Goal: Task Accomplishment & Management: Use online tool/utility

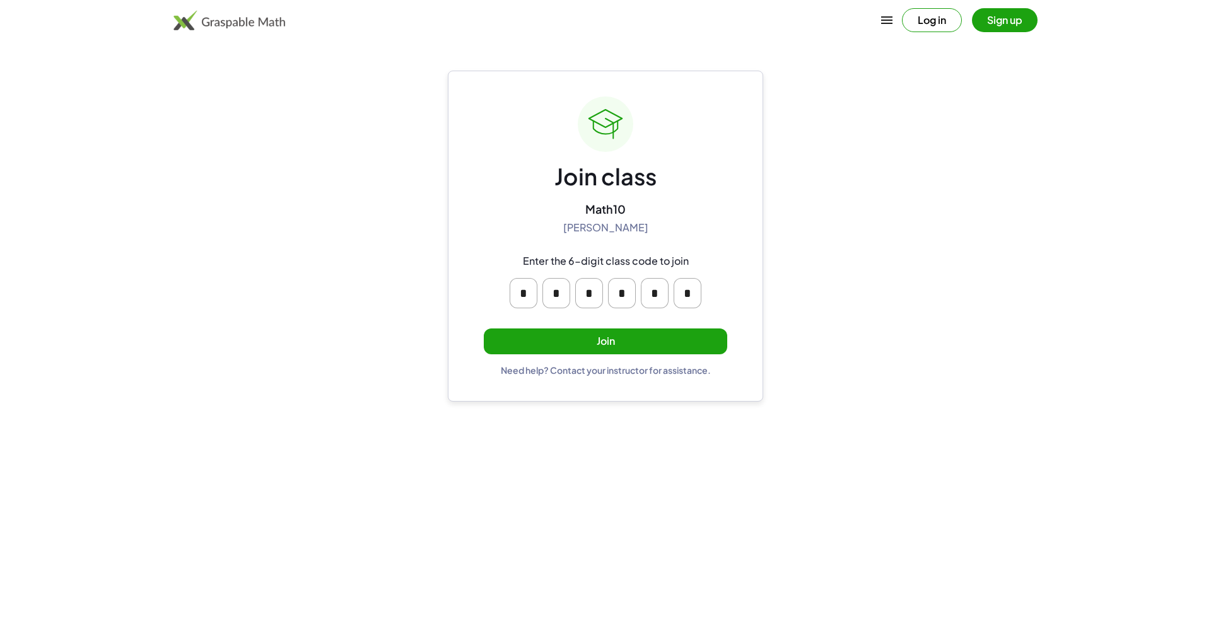
click at [652, 336] on button "Join" at bounding box center [606, 342] width 244 height 26
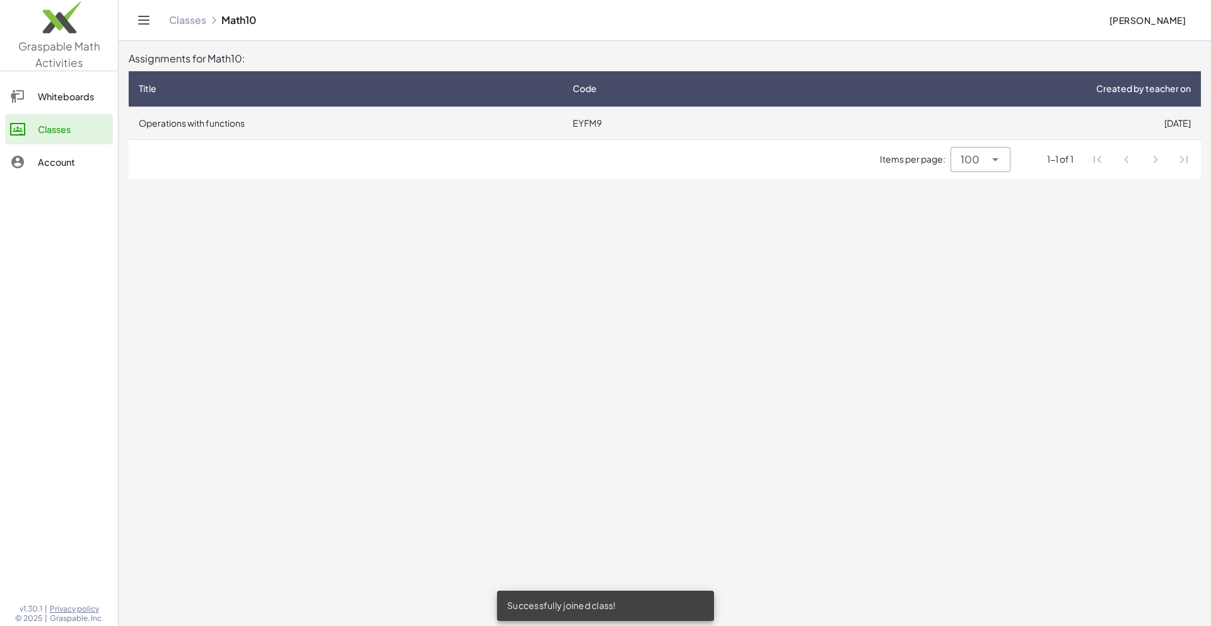
click at [779, 132] on td "[DATE]" at bounding box center [980, 123] width 441 height 33
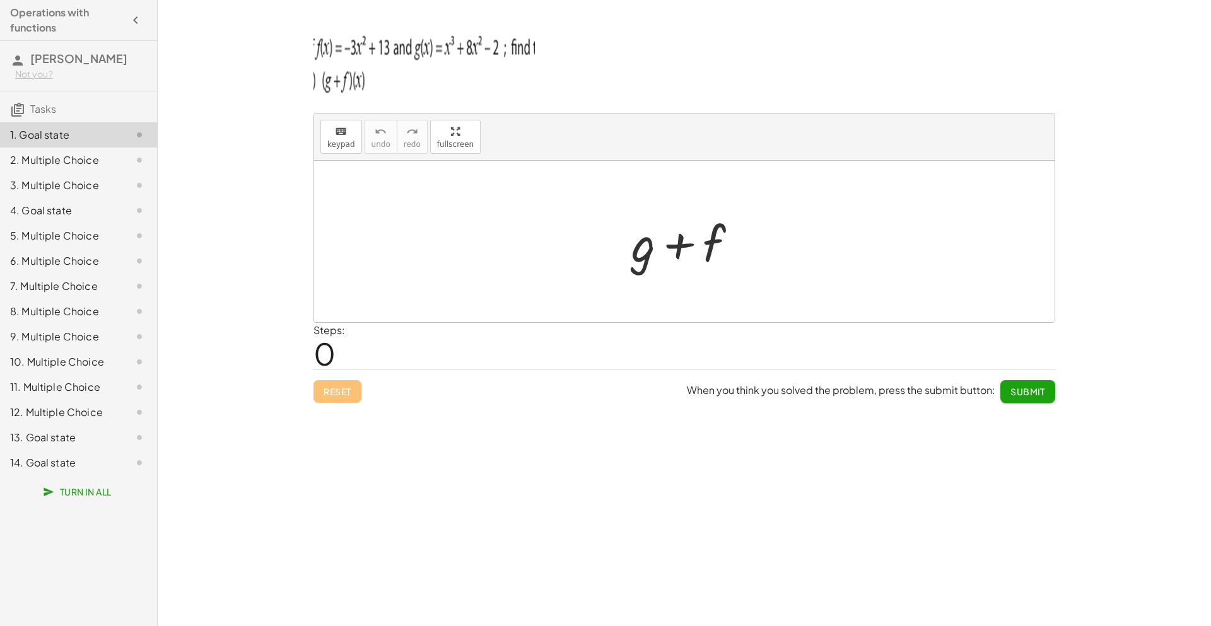
click at [751, 243] on div at bounding box center [689, 241] width 129 height 65
click at [705, 239] on div at bounding box center [689, 241] width 129 height 65
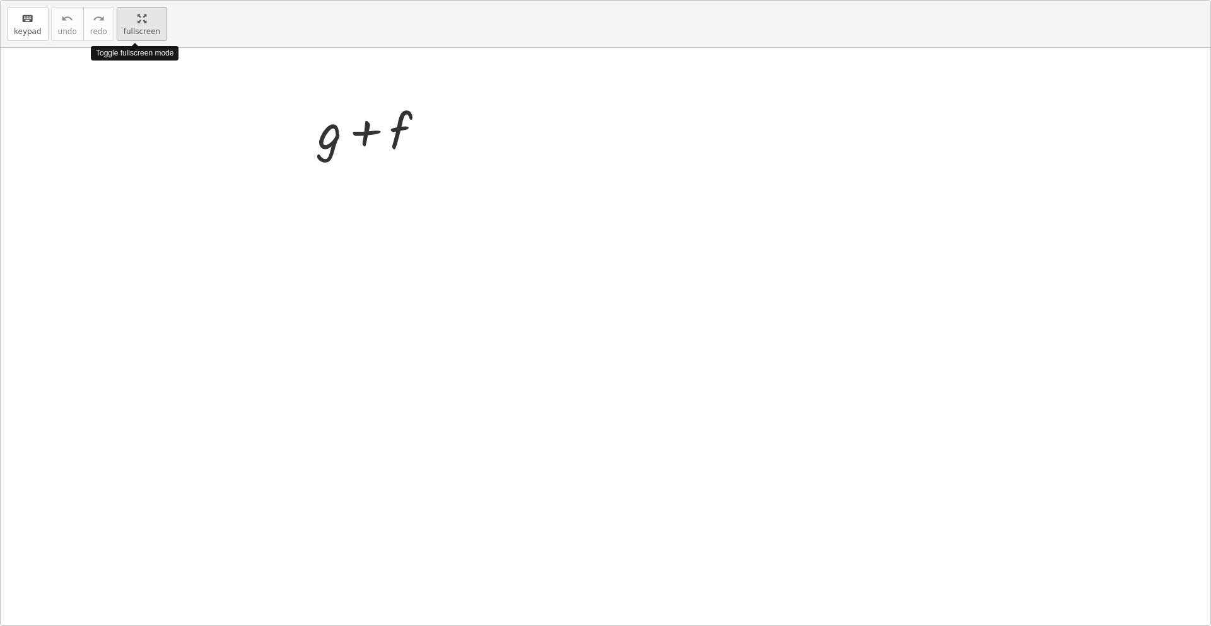
click at [442, 188] on div "keyboard keypad undo undo redo redo fullscreen Toggle fullscreen mode + g + f ×" at bounding box center [606, 313] width 1210 height 625
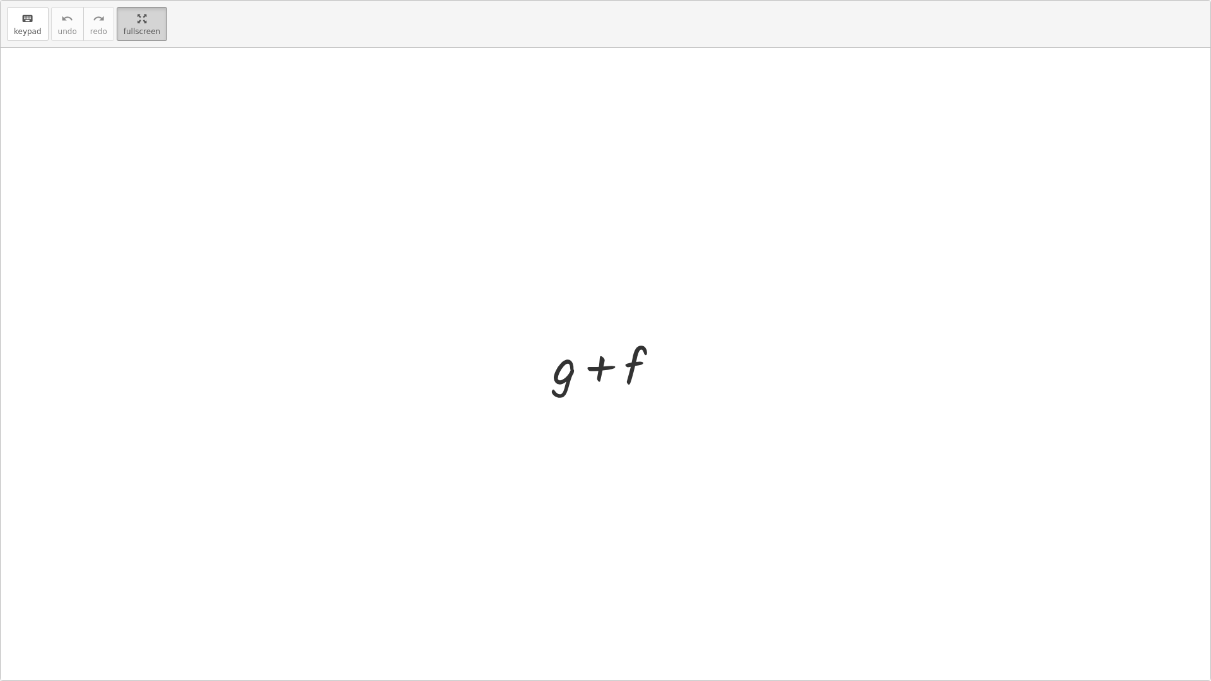
click at [134, 0] on html "Operations with functions [PERSON_NAME] Not you? Tasks 1. Goal state 2. Multipl…" at bounding box center [605, 340] width 1211 height 681
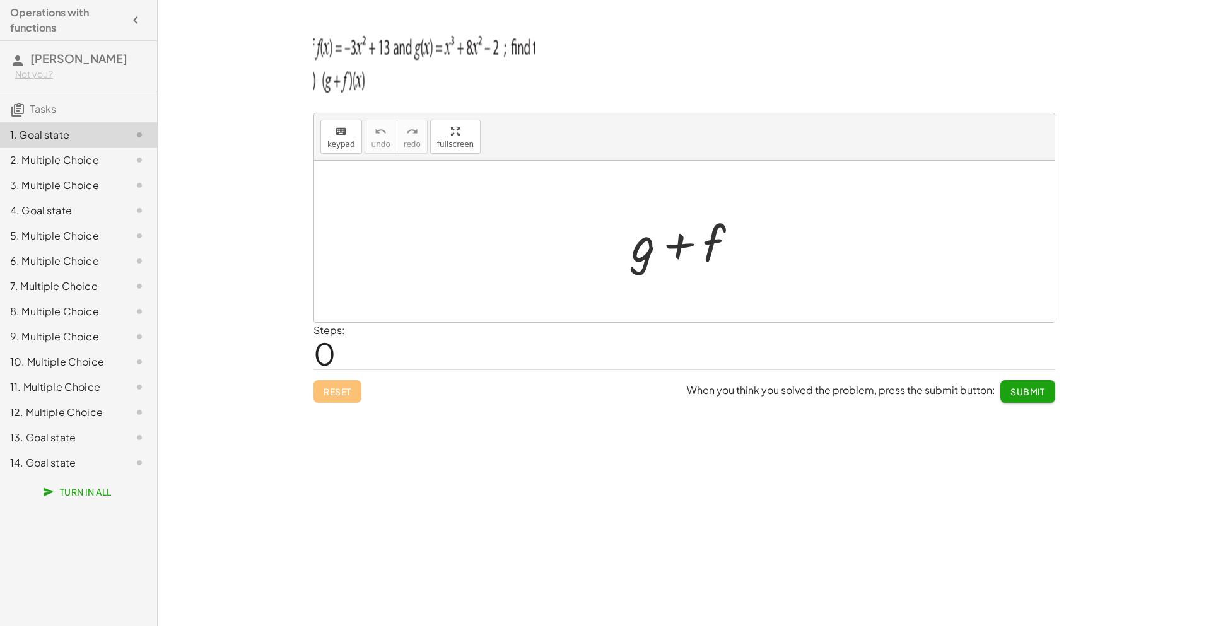
click at [644, 229] on div at bounding box center [689, 241] width 129 height 65
click at [428, 36] on img at bounding box center [424, 61] width 221 height 76
click at [87, 161] on div "2. Multiple Choice" at bounding box center [61, 160] width 102 height 15
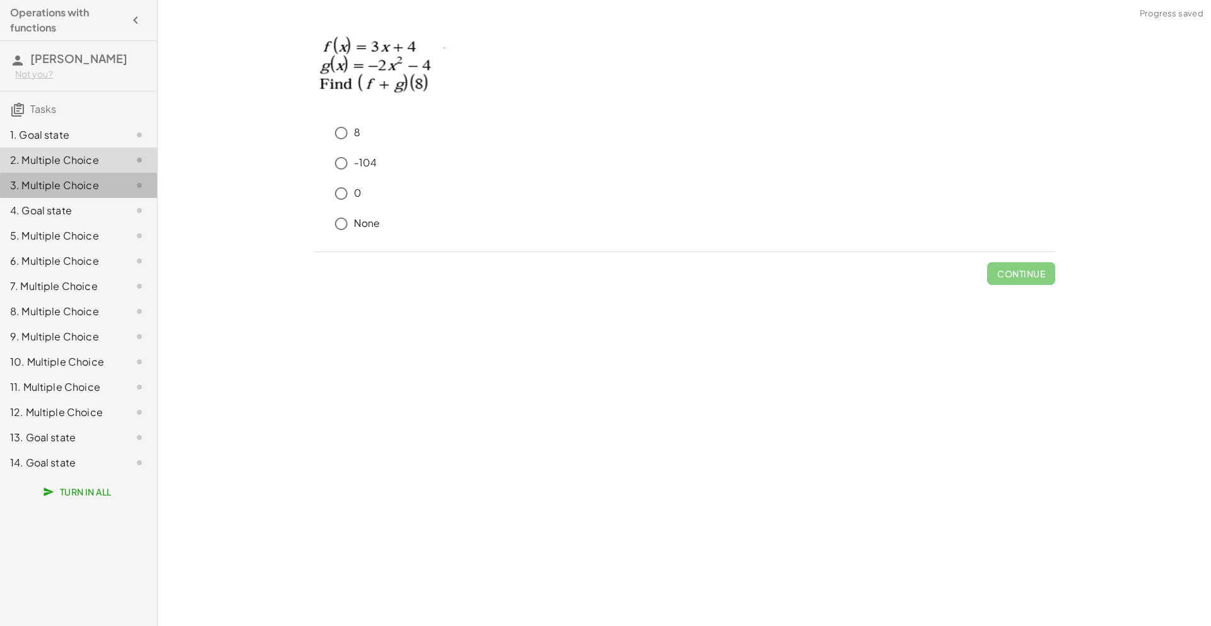
click at [88, 183] on div "3. Multiple Choice" at bounding box center [61, 185] width 102 height 15
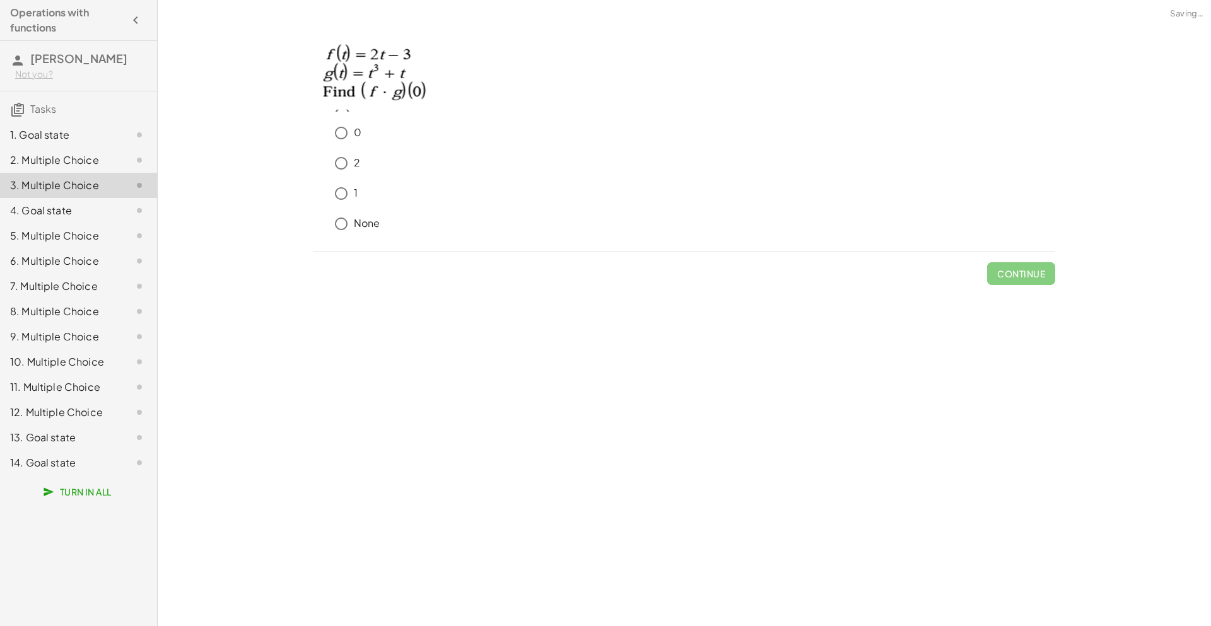
click at [90, 215] on div "4. Goal state" at bounding box center [61, 210] width 102 height 15
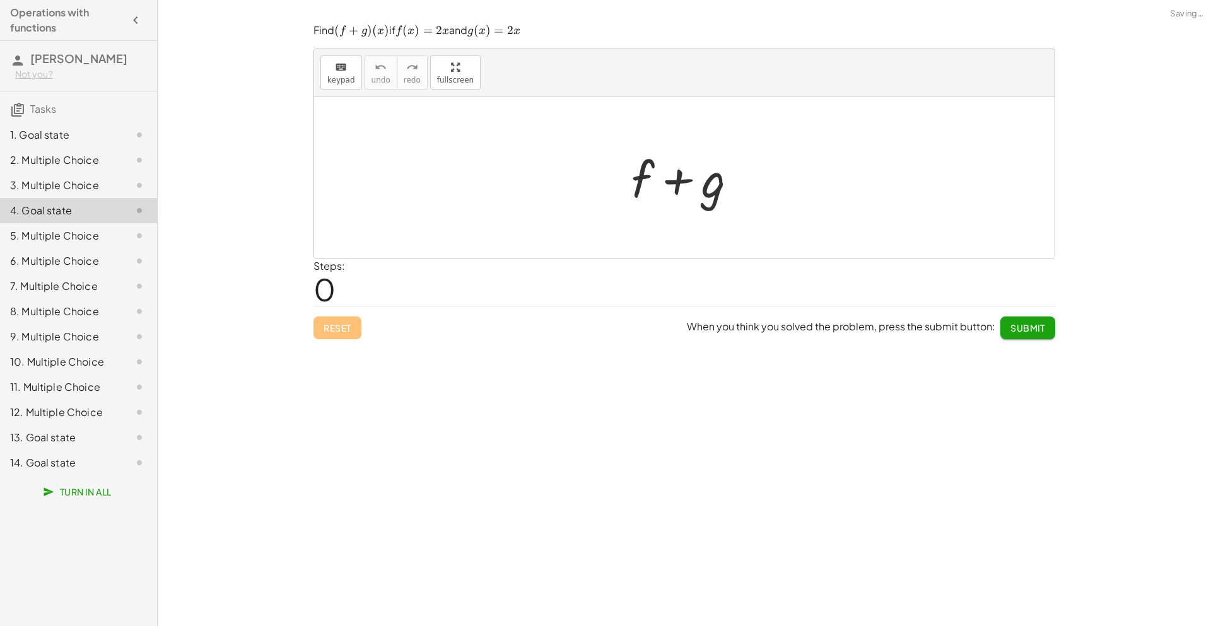
click at [98, 264] on div "6. Multiple Choice" at bounding box center [61, 261] width 102 height 15
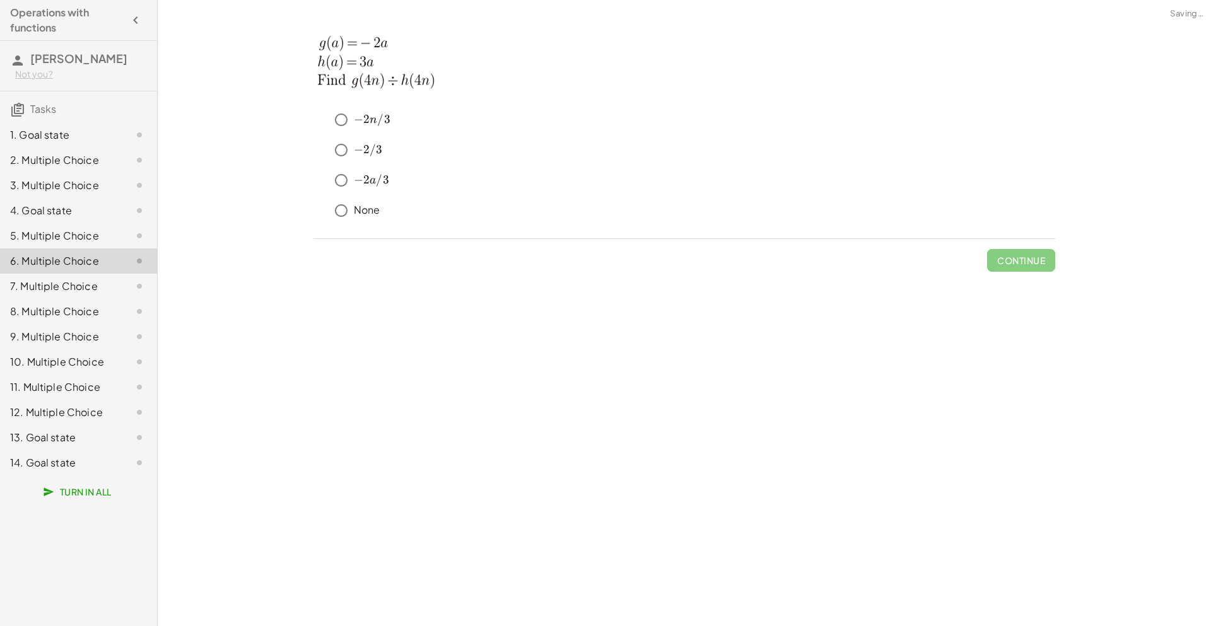
click at [93, 285] on div "7. Multiple Choice" at bounding box center [61, 286] width 102 height 15
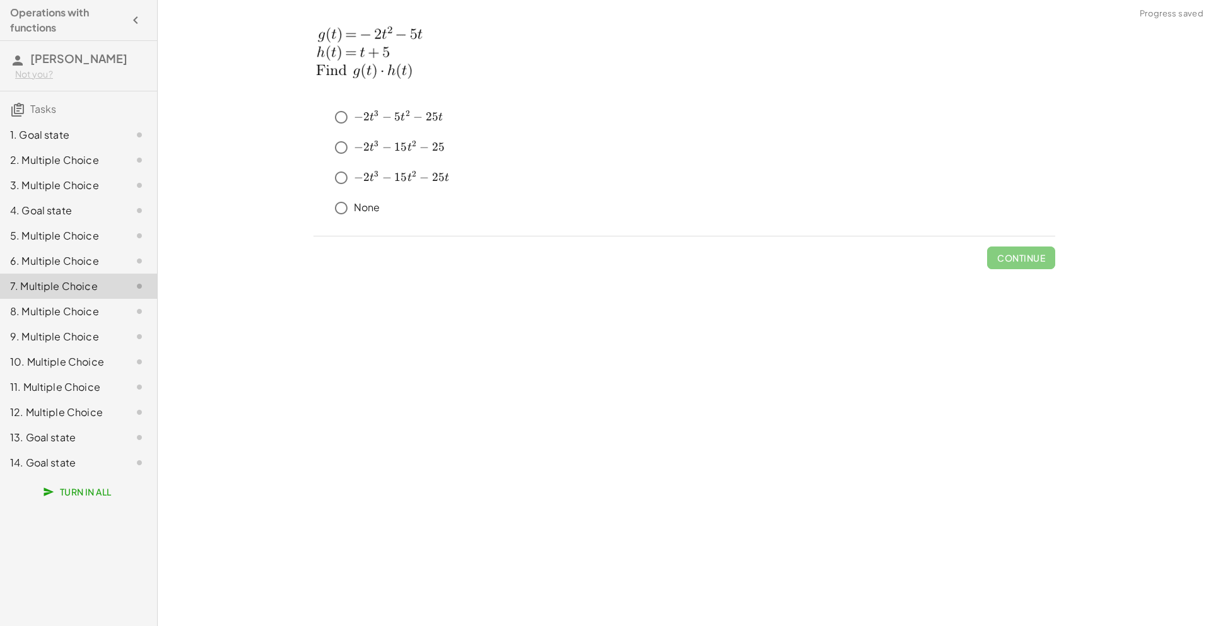
click at [90, 375] on div "9. Multiple Choice" at bounding box center [78, 387] width 157 height 25
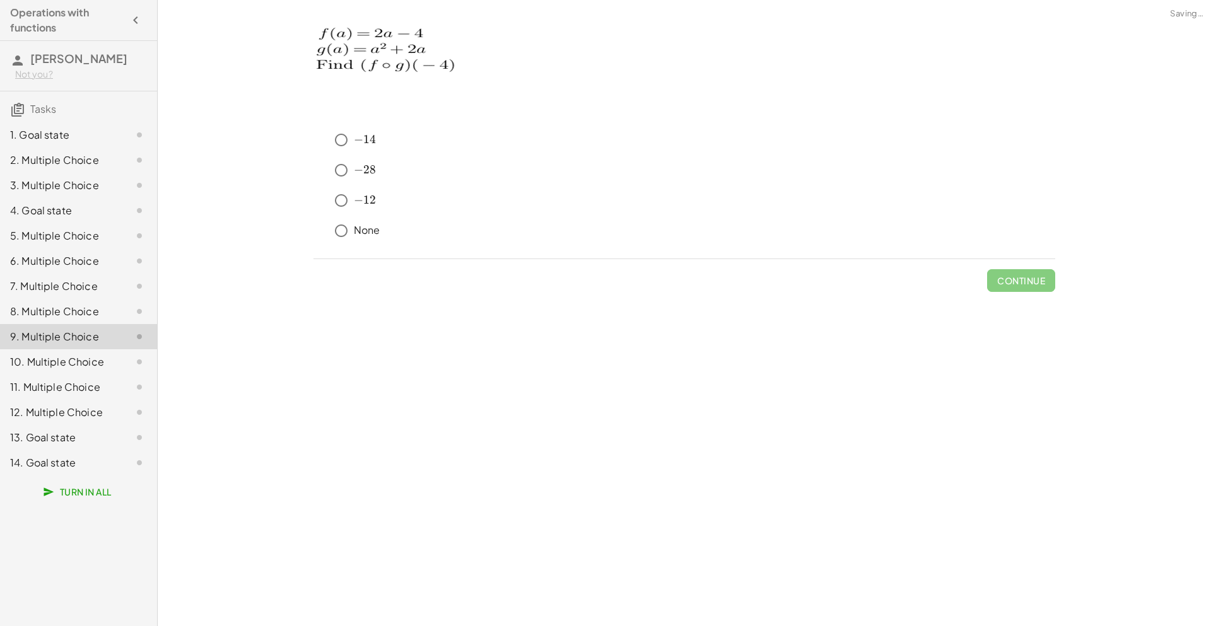
click at [100, 392] on div "11. Multiple Choice" at bounding box center [61, 387] width 102 height 15
click at [99, 466] on div "14. Goal state" at bounding box center [61, 463] width 102 height 15
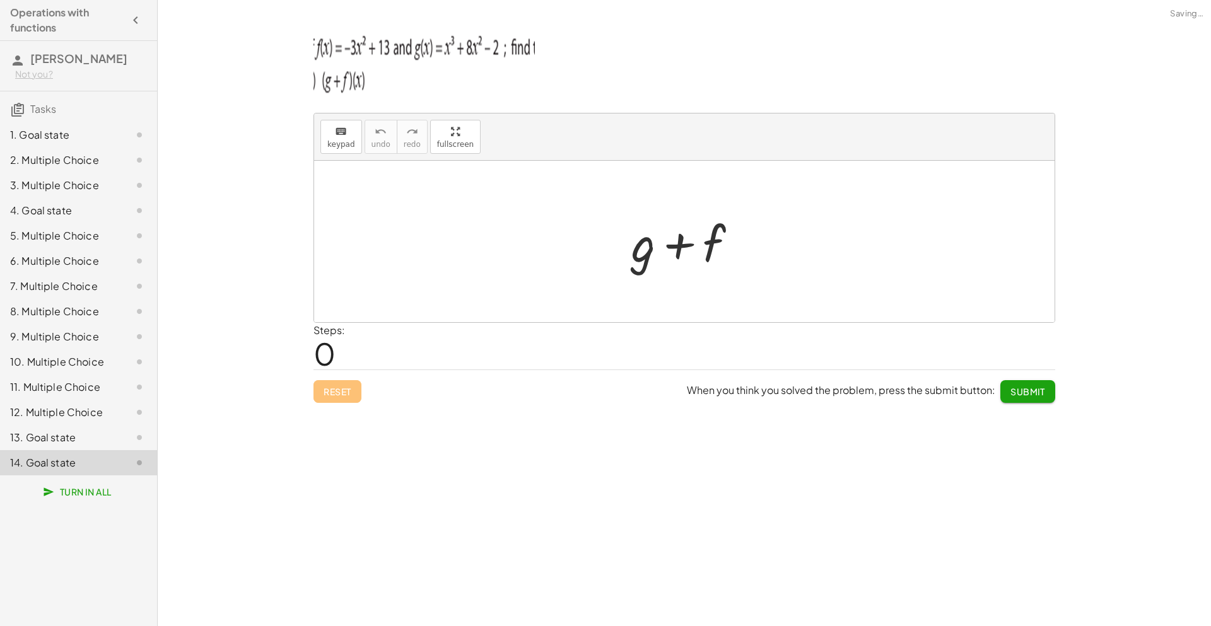
click at [109, 442] on div "13. Goal state" at bounding box center [61, 437] width 102 height 15
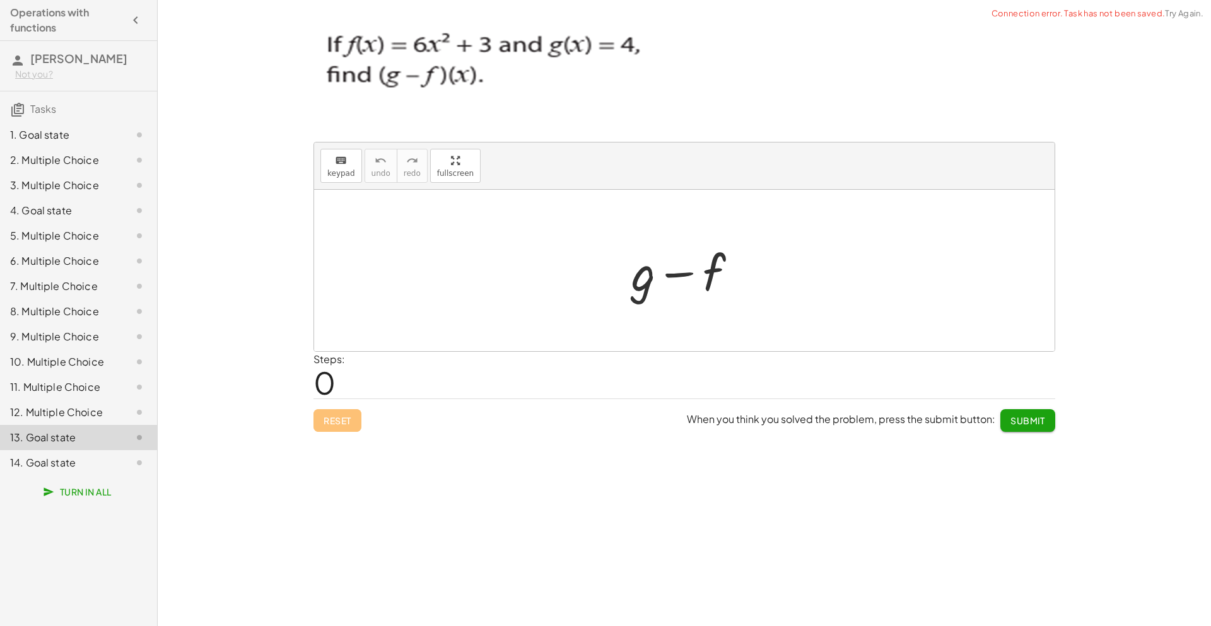
click at [74, 129] on div "1. Goal state" at bounding box center [61, 134] width 102 height 15
